Goal: Transaction & Acquisition: Purchase product/service

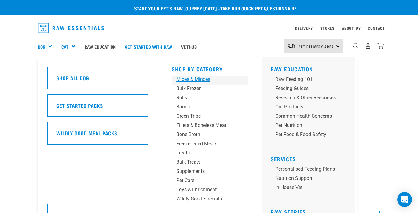
click at [199, 79] on div "Mixes & Minces" at bounding box center [204, 79] width 57 height 7
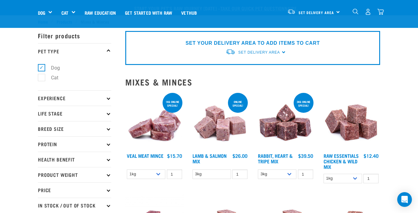
scroll to position [61, 0]
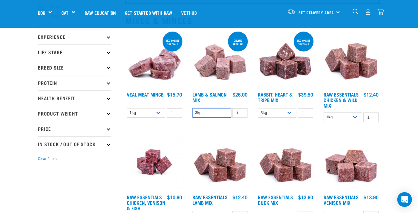
click at [205, 112] on select "3kg" at bounding box center [212, 112] width 39 height 9
click at [289, 111] on select "3kg 1kg" at bounding box center [277, 112] width 39 height 9
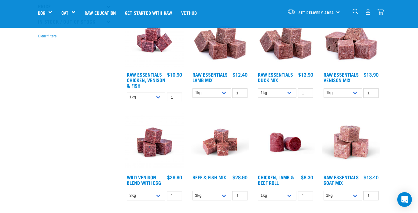
scroll to position [245, 0]
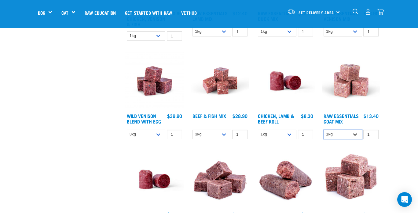
click at [355, 133] on select "1kg 3kg Bulk (10kg)" at bounding box center [343, 133] width 39 height 9
click at [289, 133] on select "1kg Bulk (10kg)" at bounding box center [277, 133] width 39 height 9
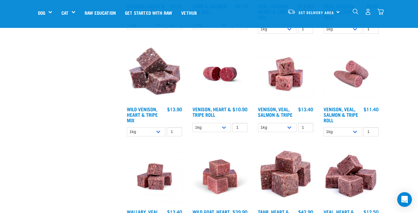
scroll to position [612, 0]
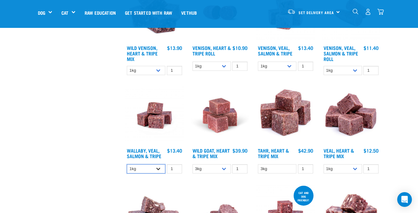
click at [158, 166] on select "1kg 3kg Bulk (18kg)" at bounding box center [146, 168] width 39 height 9
select select "45457"
click at [127, 164] on select "1kg 3kg Bulk (18kg)" at bounding box center [146, 168] width 39 height 9
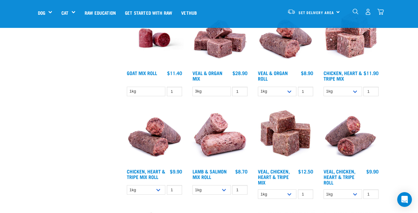
scroll to position [367, 0]
